Goal: Information Seeking & Learning: Learn about a topic

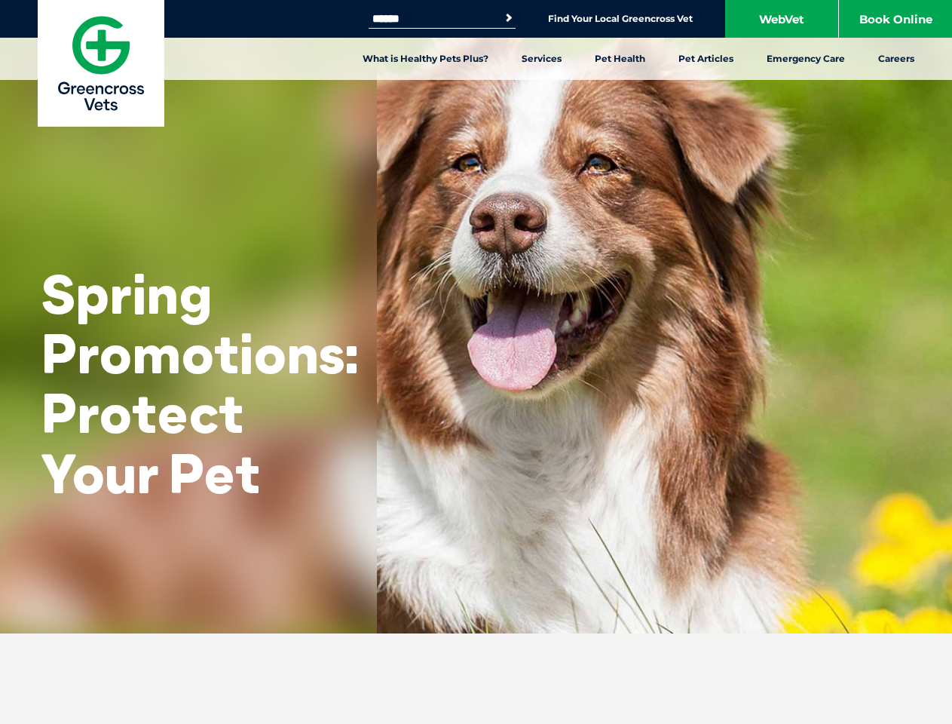
click at [541, 59] on link "Services" at bounding box center [541, 59] width 73 height 42
click at [620, 59] on link "Pet Health" at bounding box center [620, 59] width 84 height 42
click at [706, 59] on link "Pet Articles" at bounding box center [706, 59] width 88 height 42
click at [476, 317] on ul "[MEDICAL_DATA] Prevention Flea Prevention [MEDICAL_DATA] Tick Prevention [MEDIC…" at bounding box center [481, 206] width 942 height 253
